Goal: Entertainment & Leisure: Consume media (video, audio)

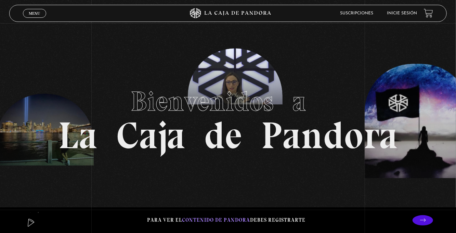
click at [32, 12] on span "Menu" at bounding box center [34, 13] width 11 height 4
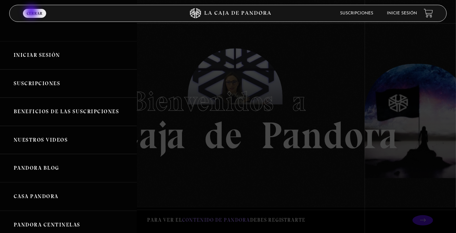
click at [44, 58] on link "Iniciar Sesión" at bounding box center [68, 55] width 137 height 28
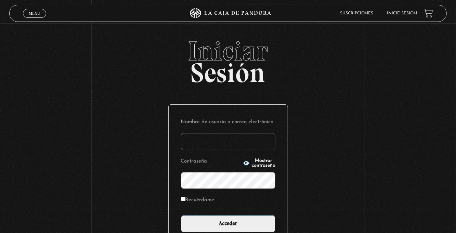
click at [204, 147] on input "Nombre de usuario o correo electrónico" at bounding box center [228, 141] width 95 height 17
type input "euherra@gmail.com"
click at [181, 215] on input "Acceder" at bounding box center [228, 223] width 95 height 17
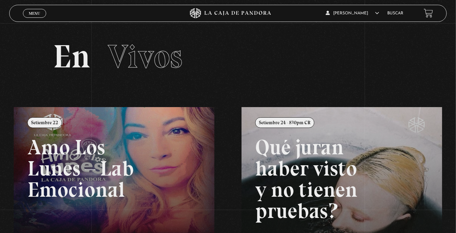
click at [31, 15] on span "Menu" at bounding box center [34, 13] width 11 height 4
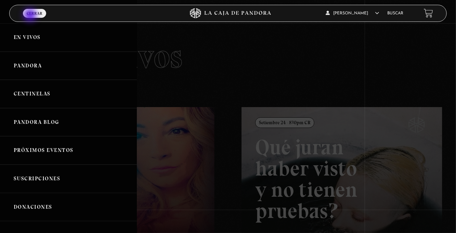
click at [49, 98] on link "Centinelas" at bounding box center [68, 94] width 137 height 28
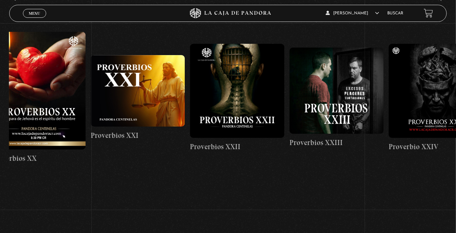
scroll to position [0, 2206]
click at [136, 104] on figure at bounding box center [138, 91] width 94 height 72
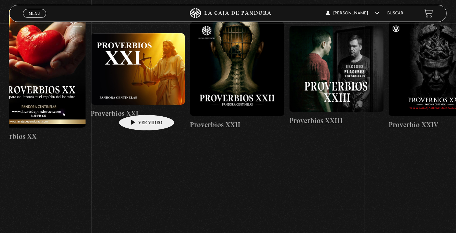
scroll to position [0, 2188]
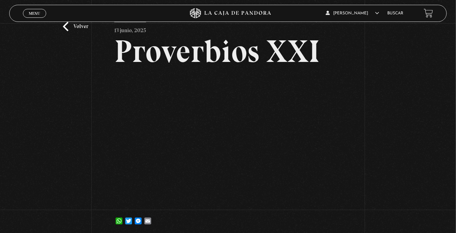
scroll to position [25, 0]
